Goal: Find specific page/section: Find specific page/section

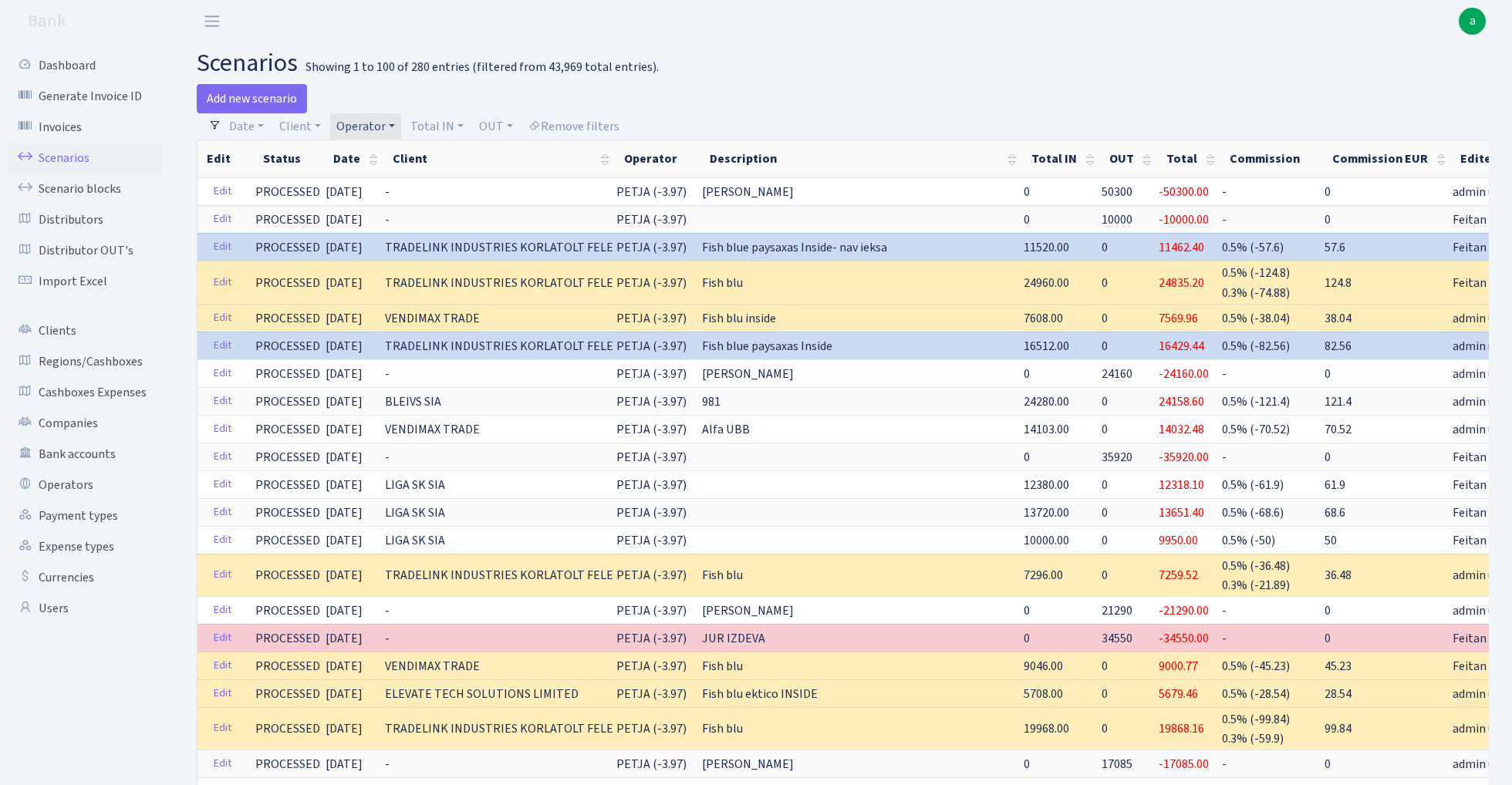
select select "100"
click at [358, 127] on link "Operator" at bounding box center [366, 126] width 71 height 26
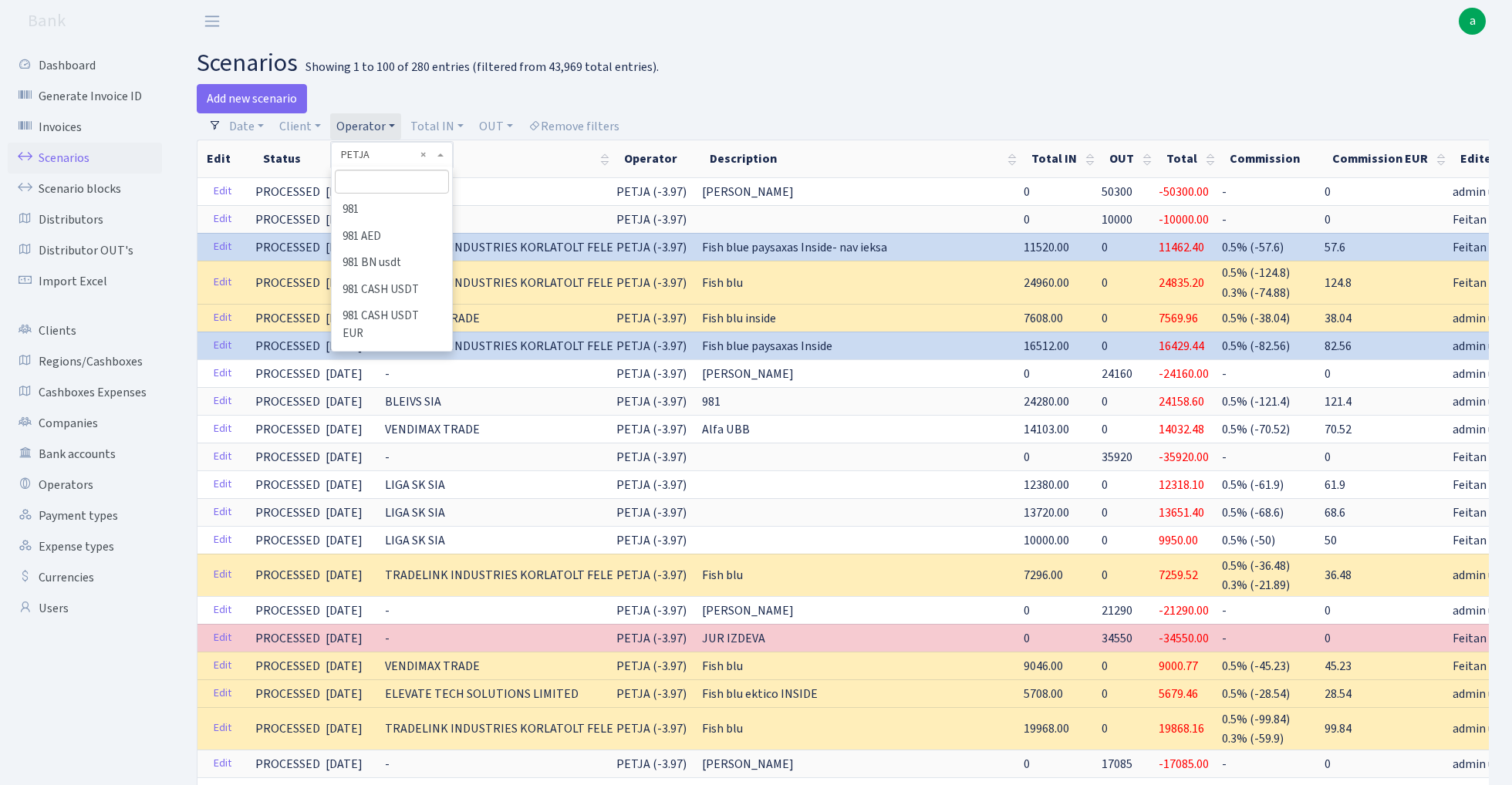
scroll to position [6498, 0]
click at [403, 179] on input "search" at bounding box center [391, 182] width 113 height 24
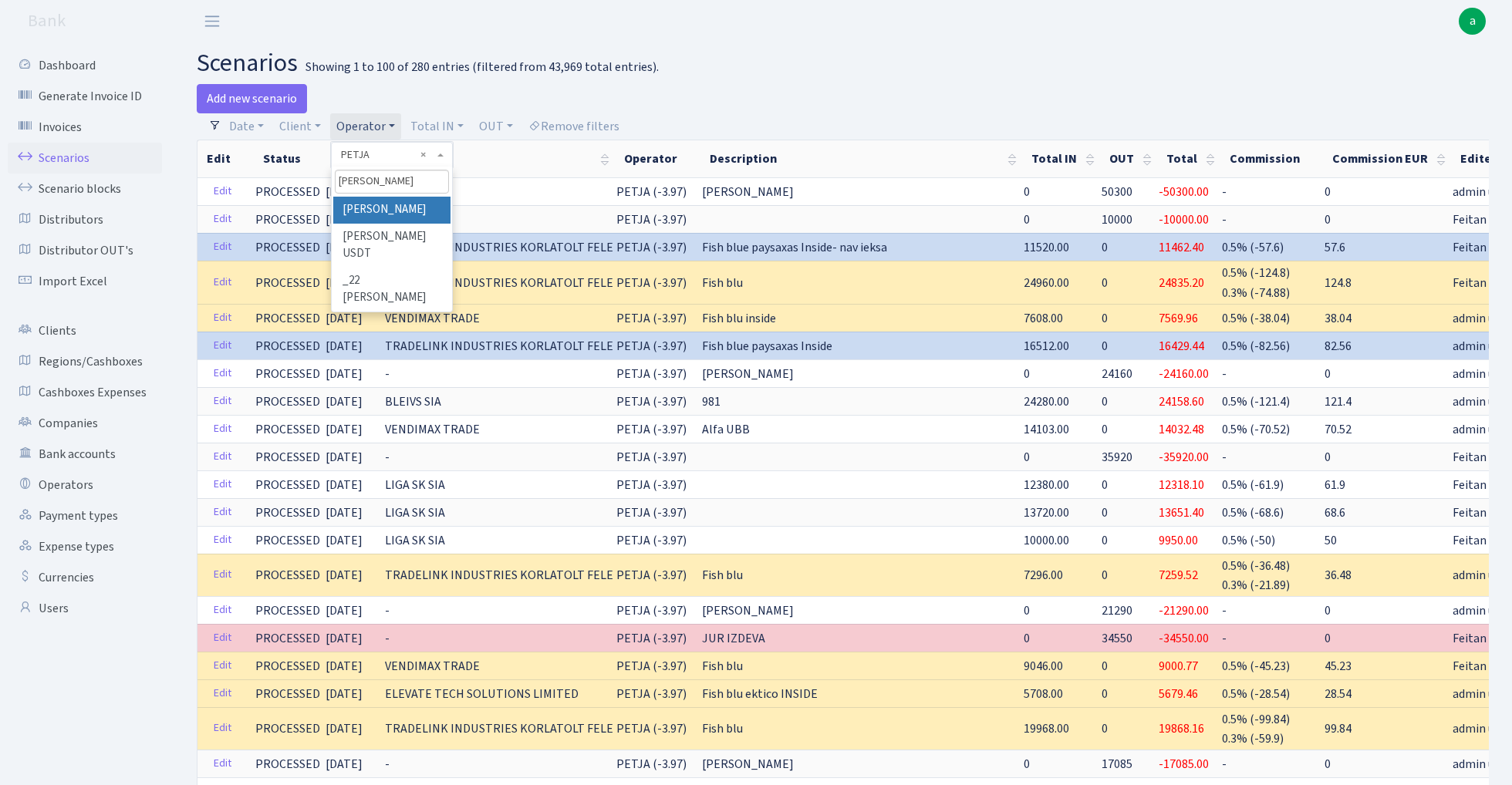
type input "[PERSON_NAME]"
click at [414, 206] on li "[PERSON_NAME]" at bounding box center [391, 211] width 116 height 27
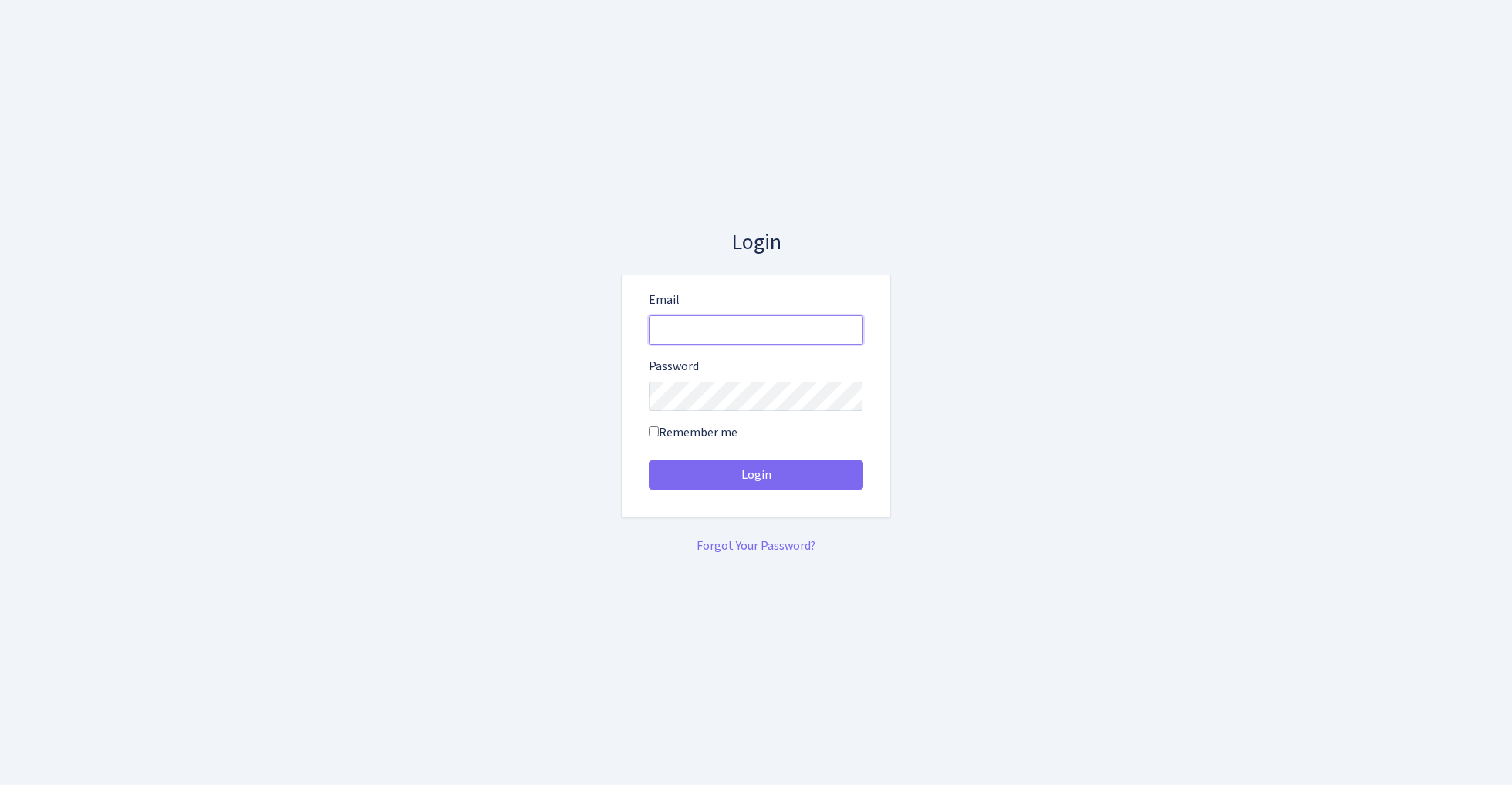
type input "[EMAIL_ADDRESS][DOMAIN_NAME]"
click at [755, 475] on button "Login" at bounding box center [756, 475] width 214 height 30
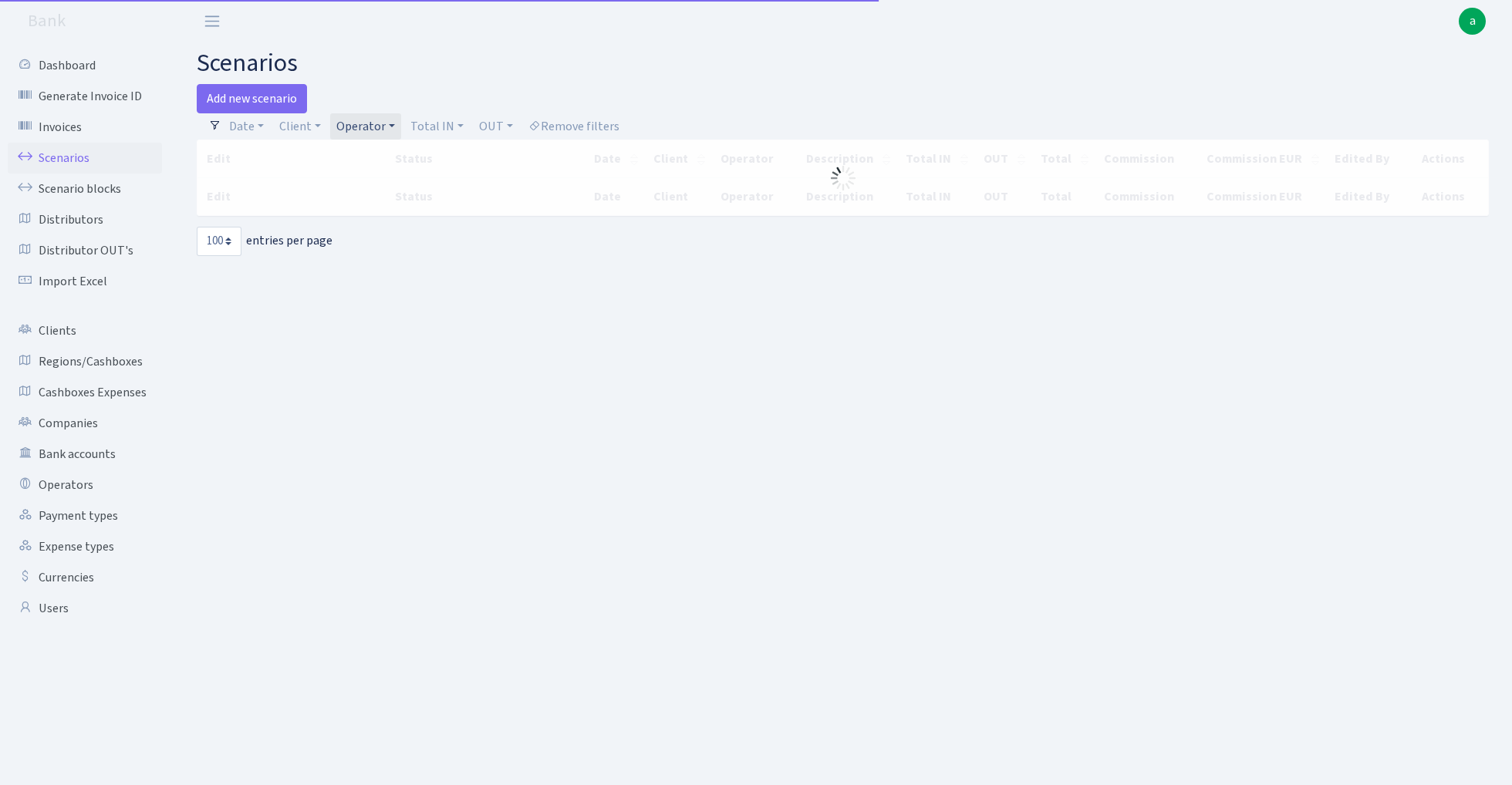
select select "100"
